Goal: Entertainment & Leisure: Browse casually

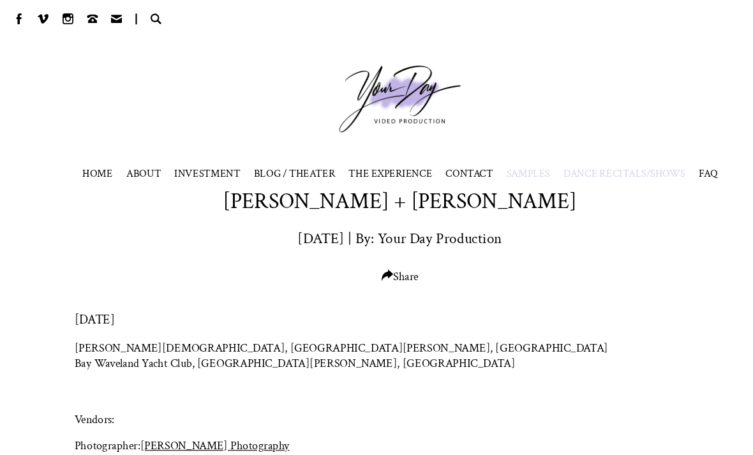
click at [206, 160] on span "INVESTMENT" at bounding box center [196, 163] width 62 height 13
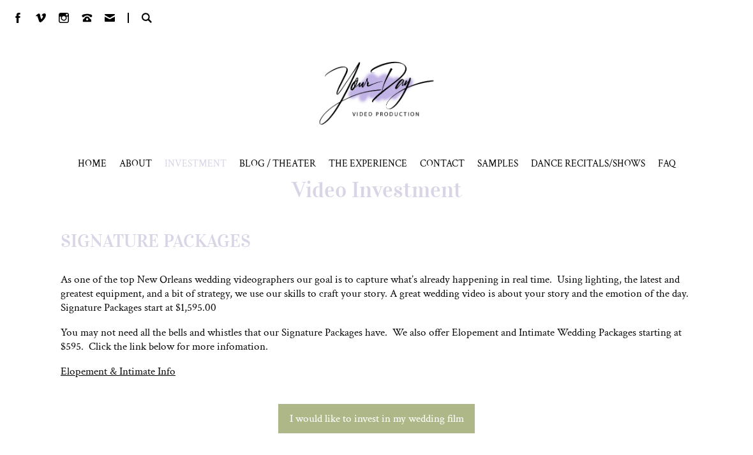
click at [288, 163] on span "BLOG / THEATER" at bounding box center [277, 163] width 77 height 13
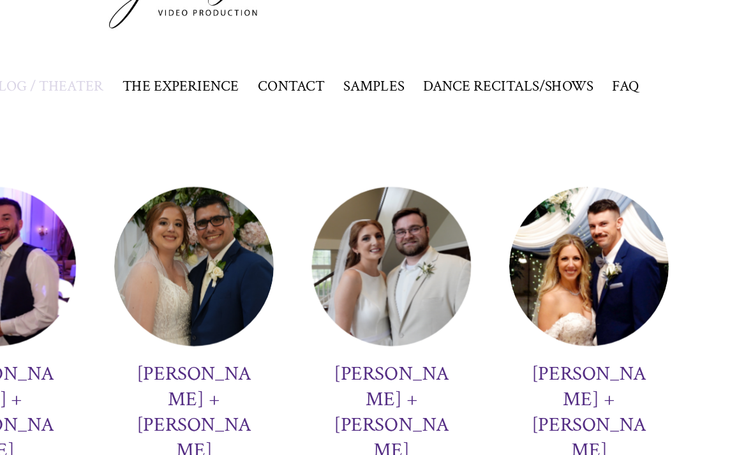
click at [601, 348] on h3 "Laura + Grayson Greenlee" at bounding box center [642, 382] width 82 height 69
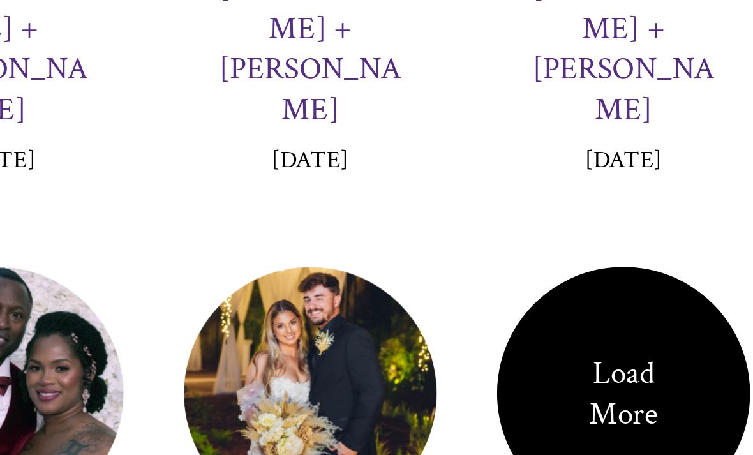
scroll to position [2136, 0]
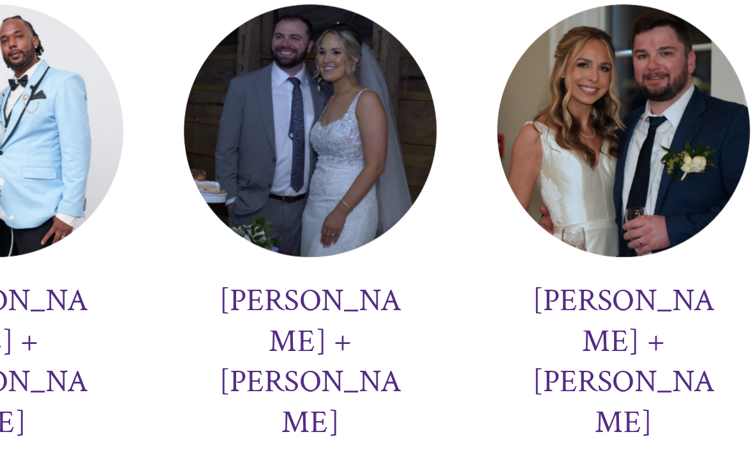
click at [615, 394] on p "Load More" at bounding box center [642, 411] width 54 height 34
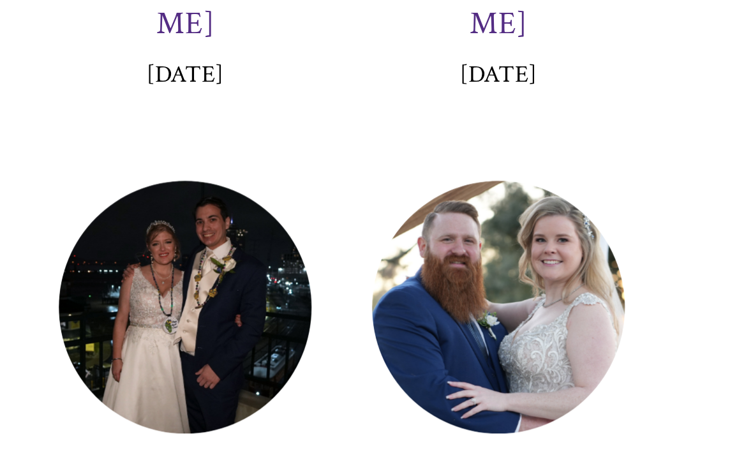
scroll to position [2660, 0]
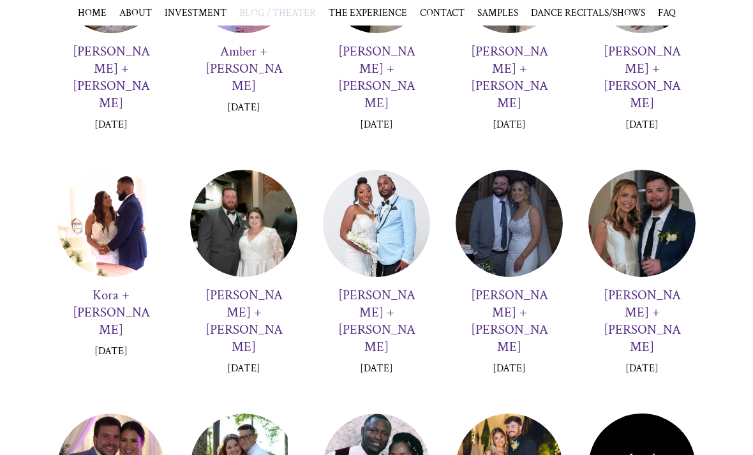
scroll to position [2087, 0]
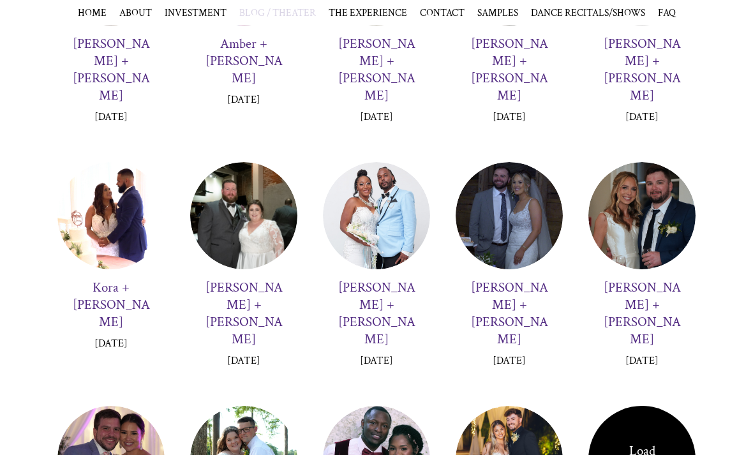
click at [646, 443] on p "Load More" at bounding box center [642, 460] width 54 height 34
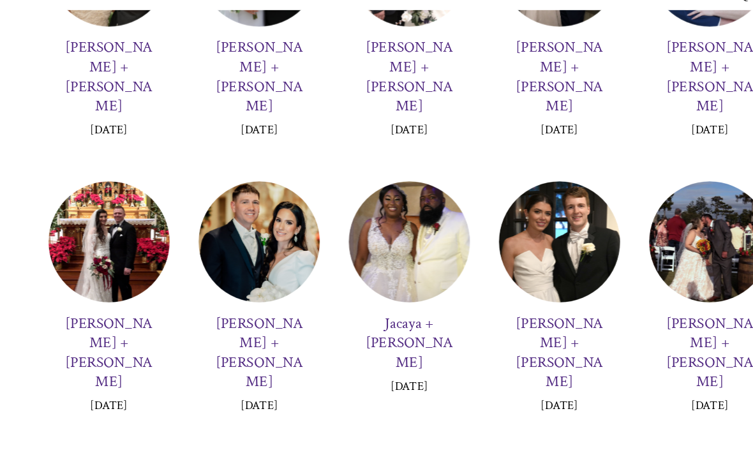
scroll to position [3048, 0]
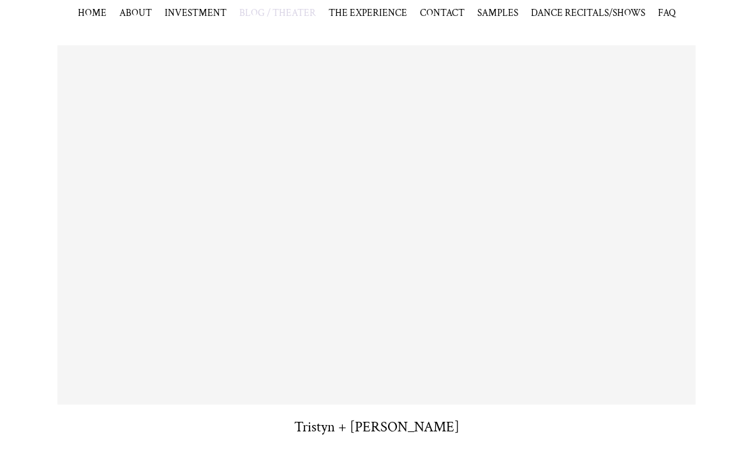
scroll to position [389, 0]
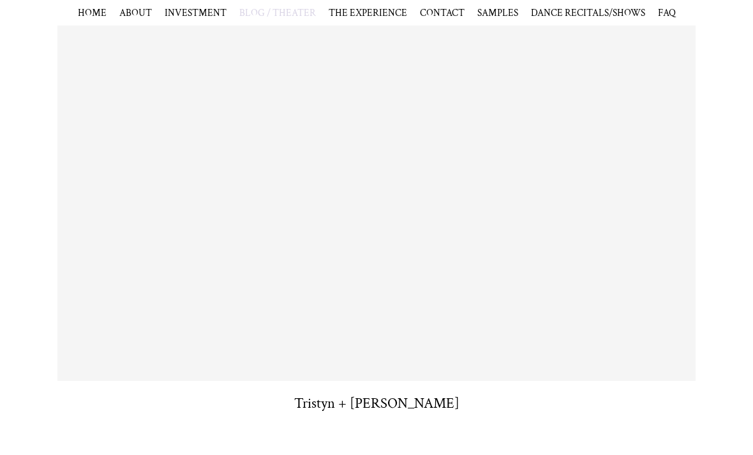
scroll to position [413, 0]
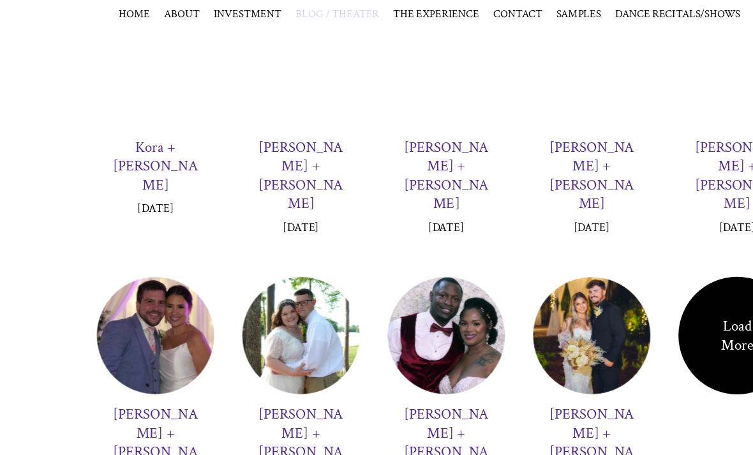
scroll to position [2232, 0]
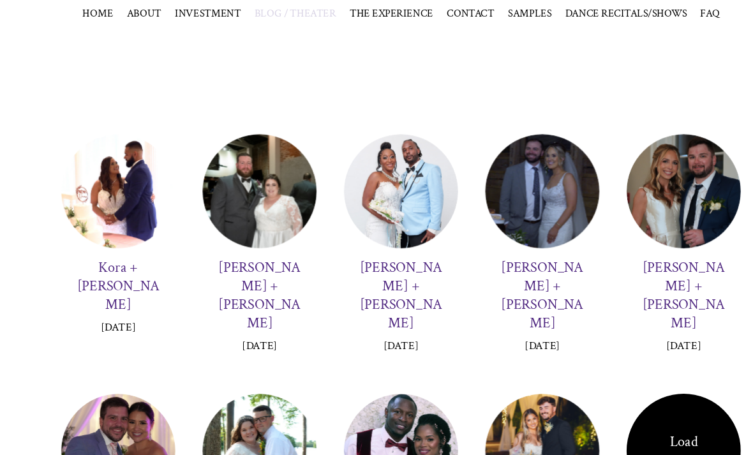
click at [646, 406] on p "Load More" at bounding box center [642, 423] width 54 height 34
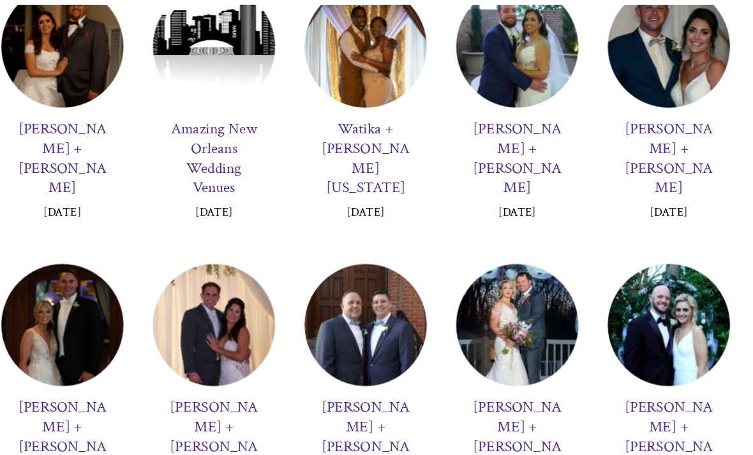
scroll to position [3705, 0]
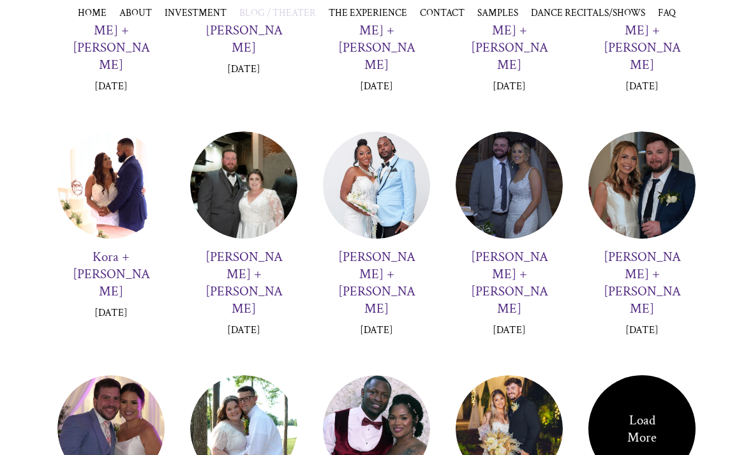
scroll to position [2124, 0]
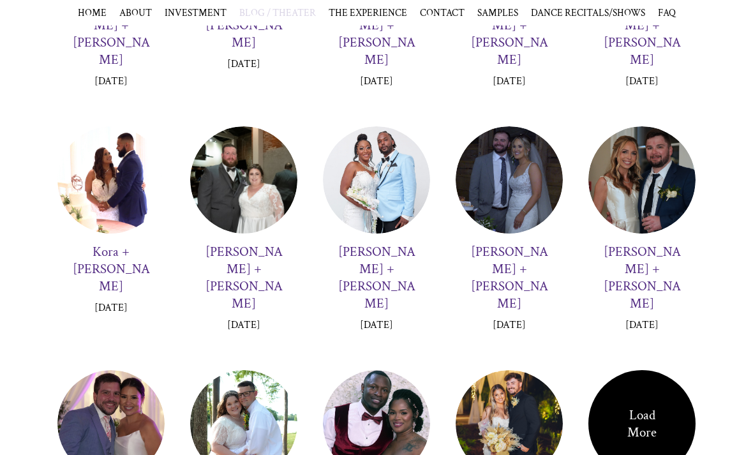
click at [646, 370] on div "Load More" at bounding box center [641, 423] width 107 height 107
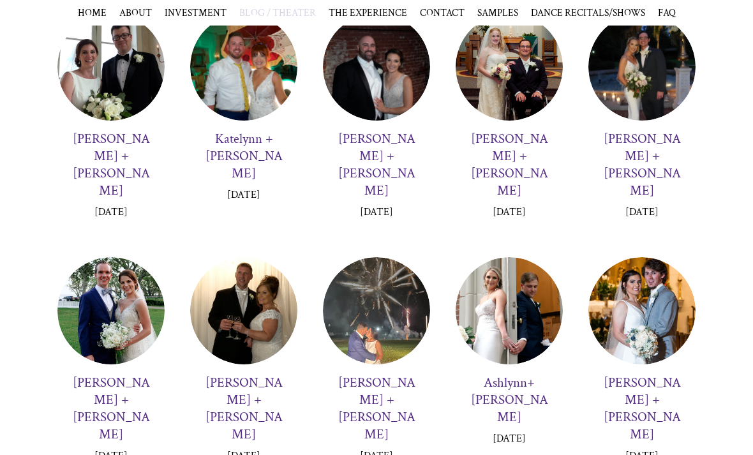
scroll to position [4673, 0]
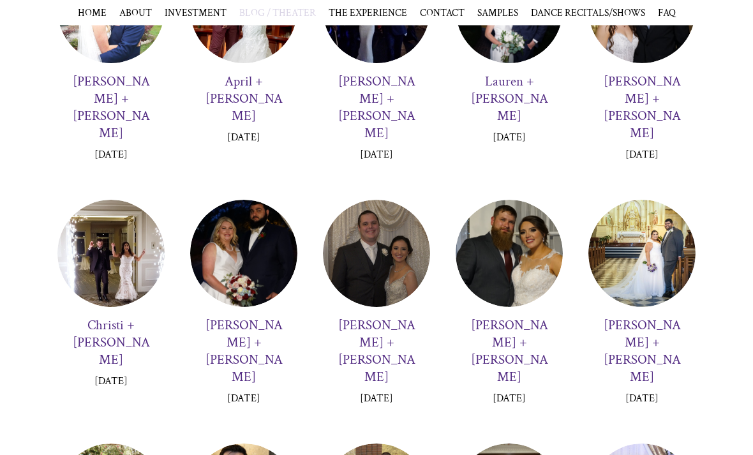
scroll to position [6442, 0]
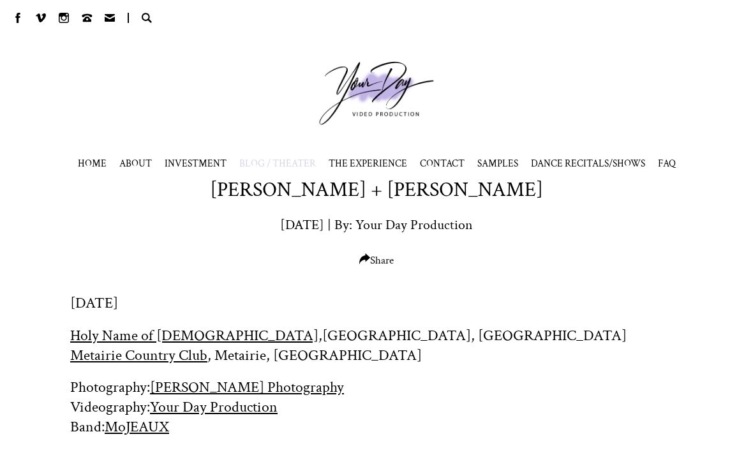
click at [494, 267] on div "Kaitlyn + William Stall May 3, 2021 | By: Your Day Production Share" at bounding box center [376, 221] width 753 height 91
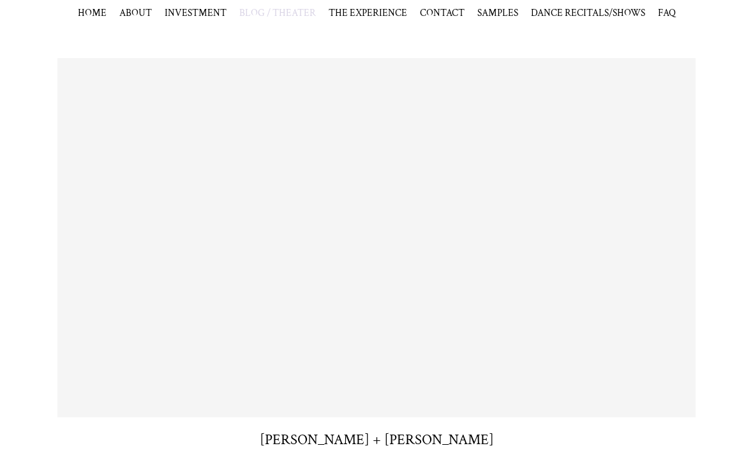
scroll to position [434, 0]
click at [463, 452] on div "Kaitlyn + William Stall" at bounding box center [376, 442] width 612 height 19
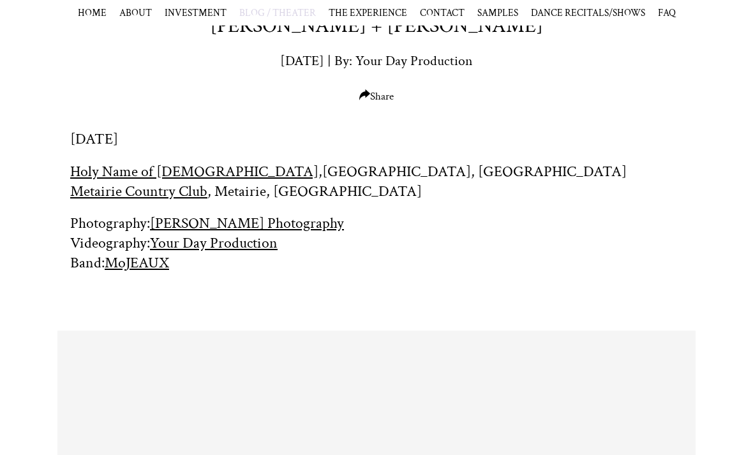
scroll to position [147, 0]
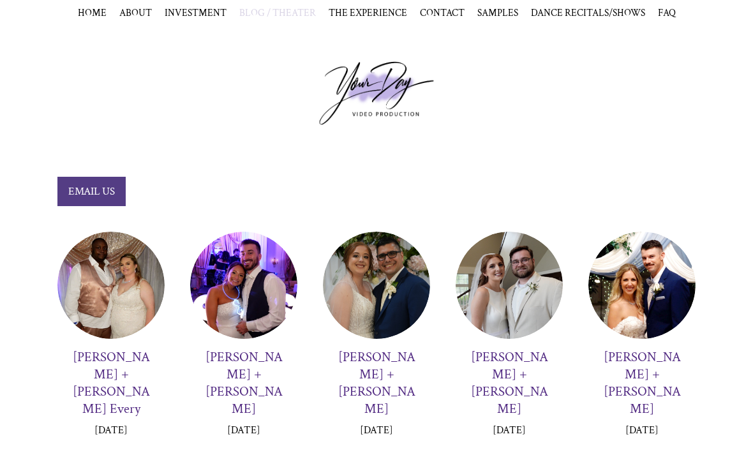
scroll to position [2759, 70]
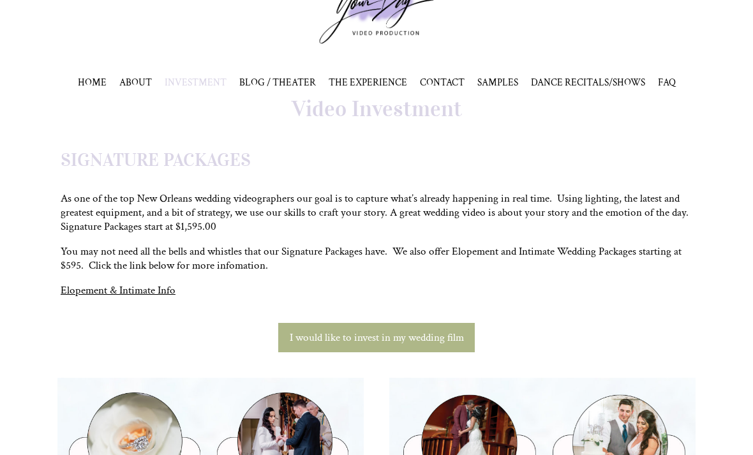
scroll to position [78, 0]
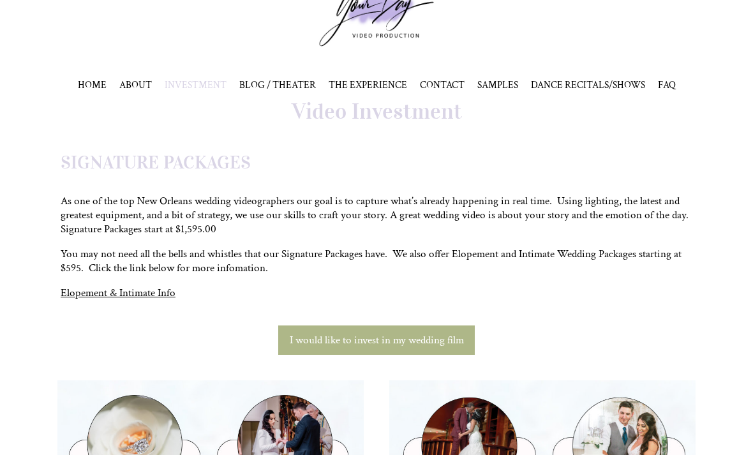
click at [309, 82] on span "BLOG / THEATER" at bounding box center [277, 84] width 77 height 13
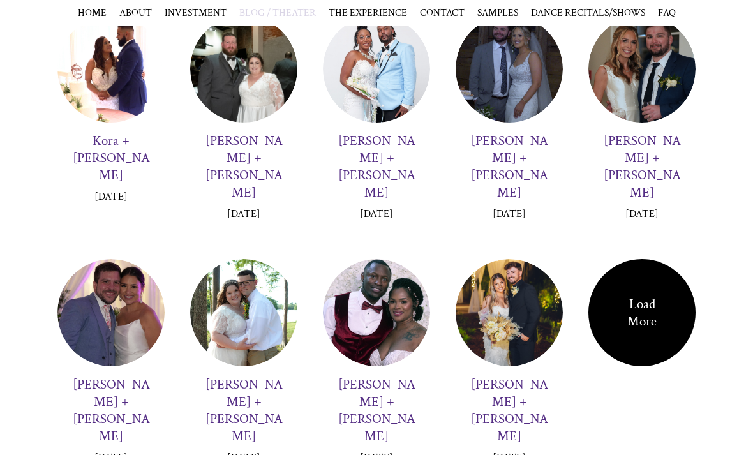
scroll to position [2223, 0]
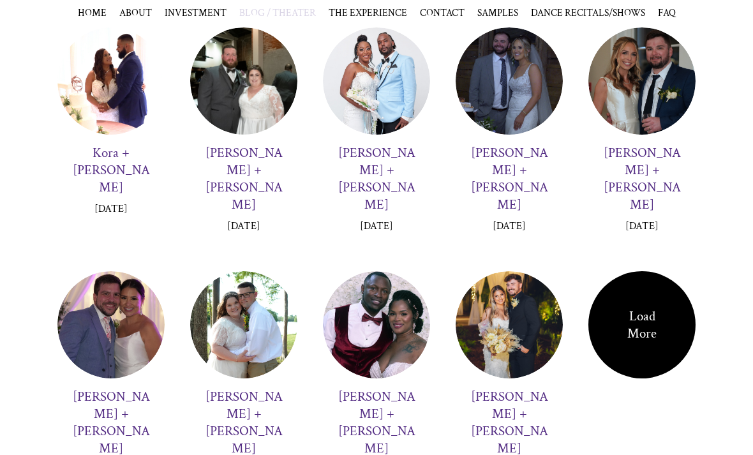
click at [649, 307] on p "Load More" at bounding box center [642, 324] width 54 height 34
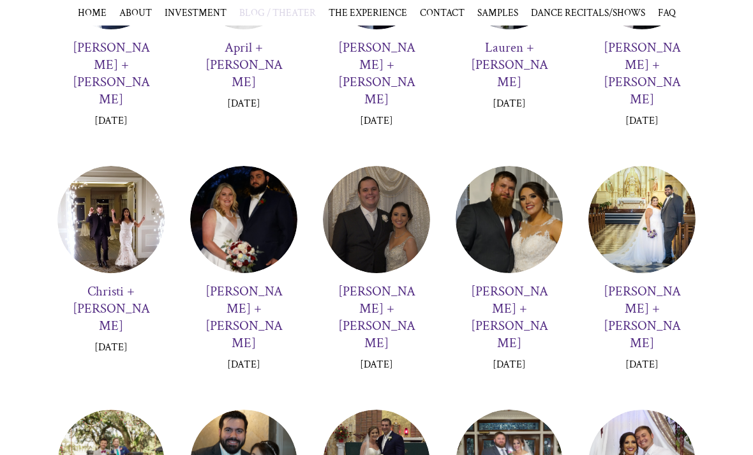
scroll to position [6486, 0]
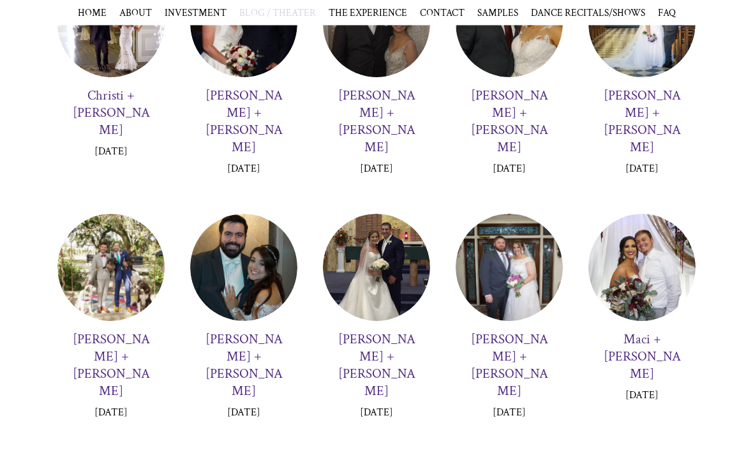
scroll to position [6671, 0]
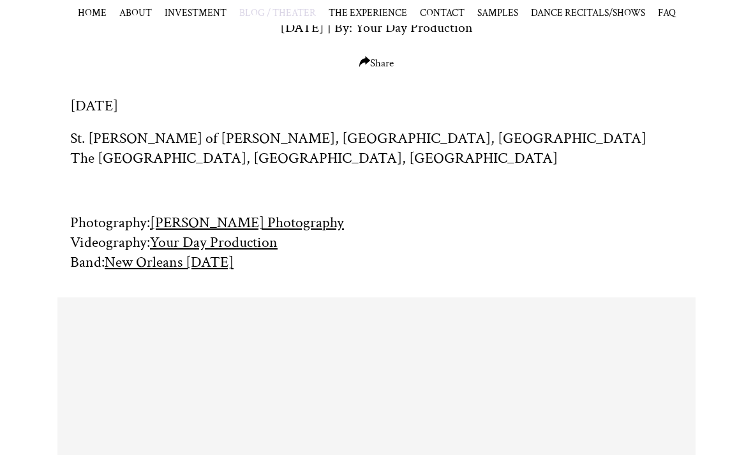
scroll to position [192, 0]
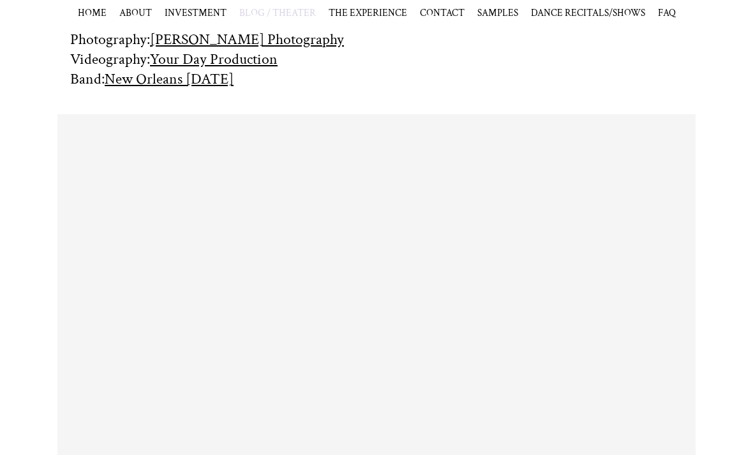
scroll to position [333, 0]
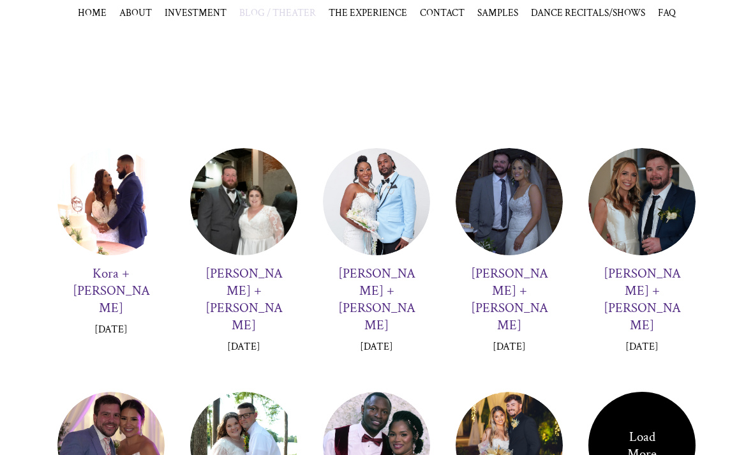
scroll to position [2102, 0]
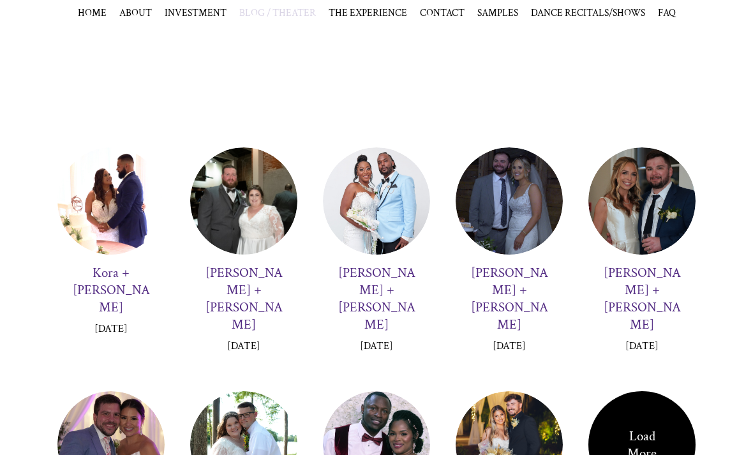
click at [663, 392] on div "Load More" at bounding box center [641, 445] width 107 height 107
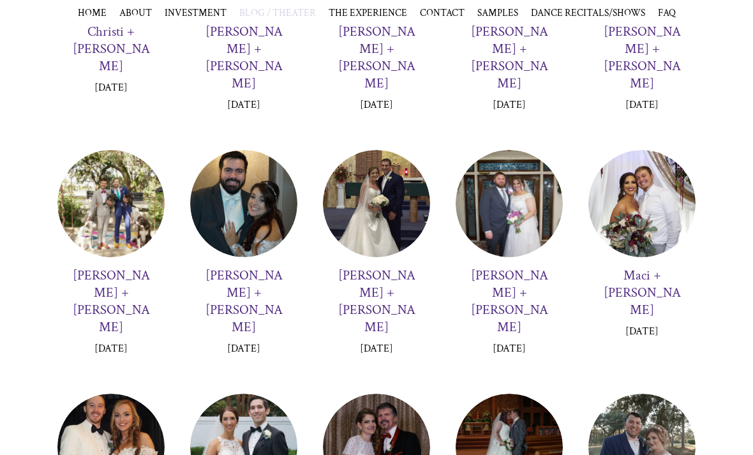
scroll to position [6733, 0]
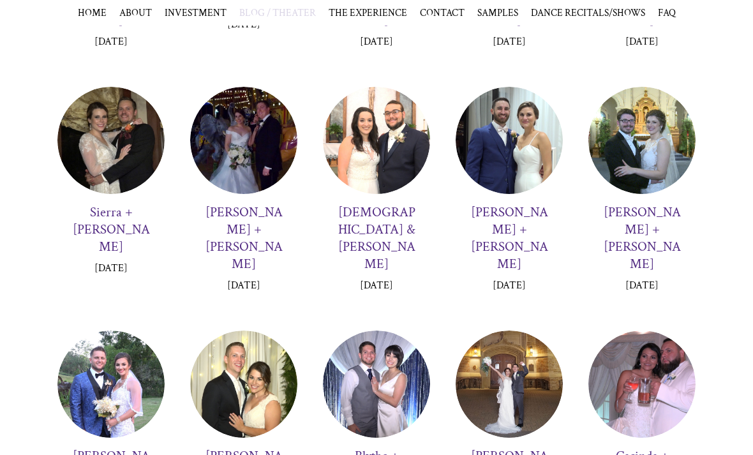
scroll to position [9996, 0]
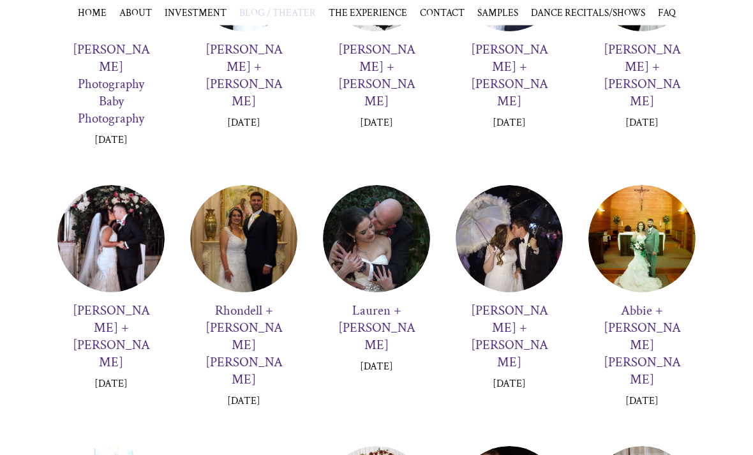
scroll to position [11144, 0]
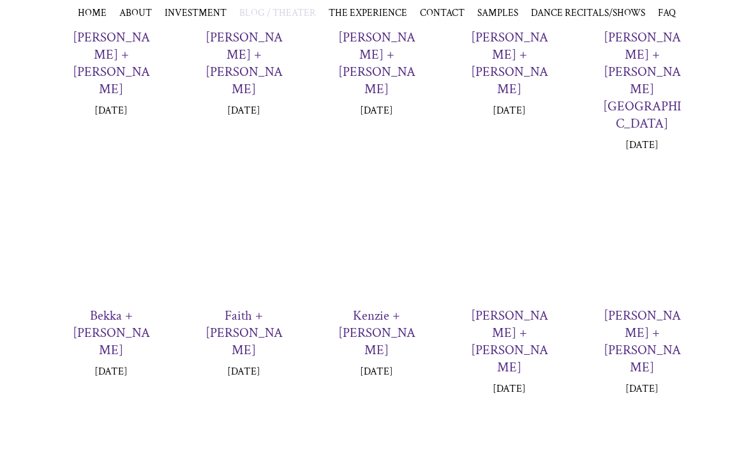
scroll to position [0, 0]
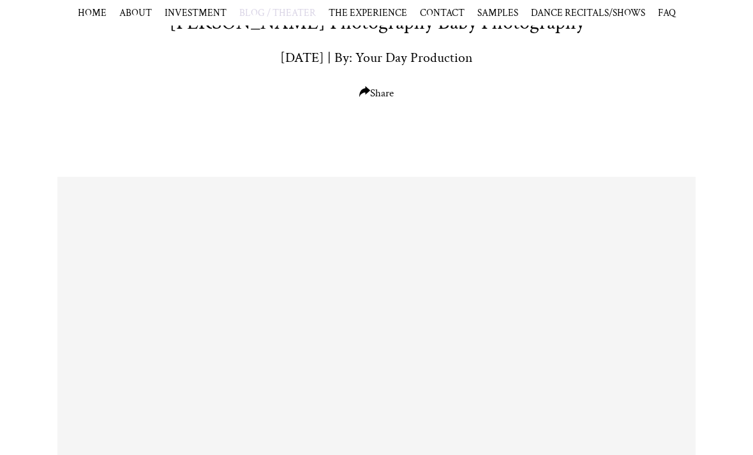
scroll to position [168, 0]
